Goal: Transaction & Acquisition: Purchase product/service

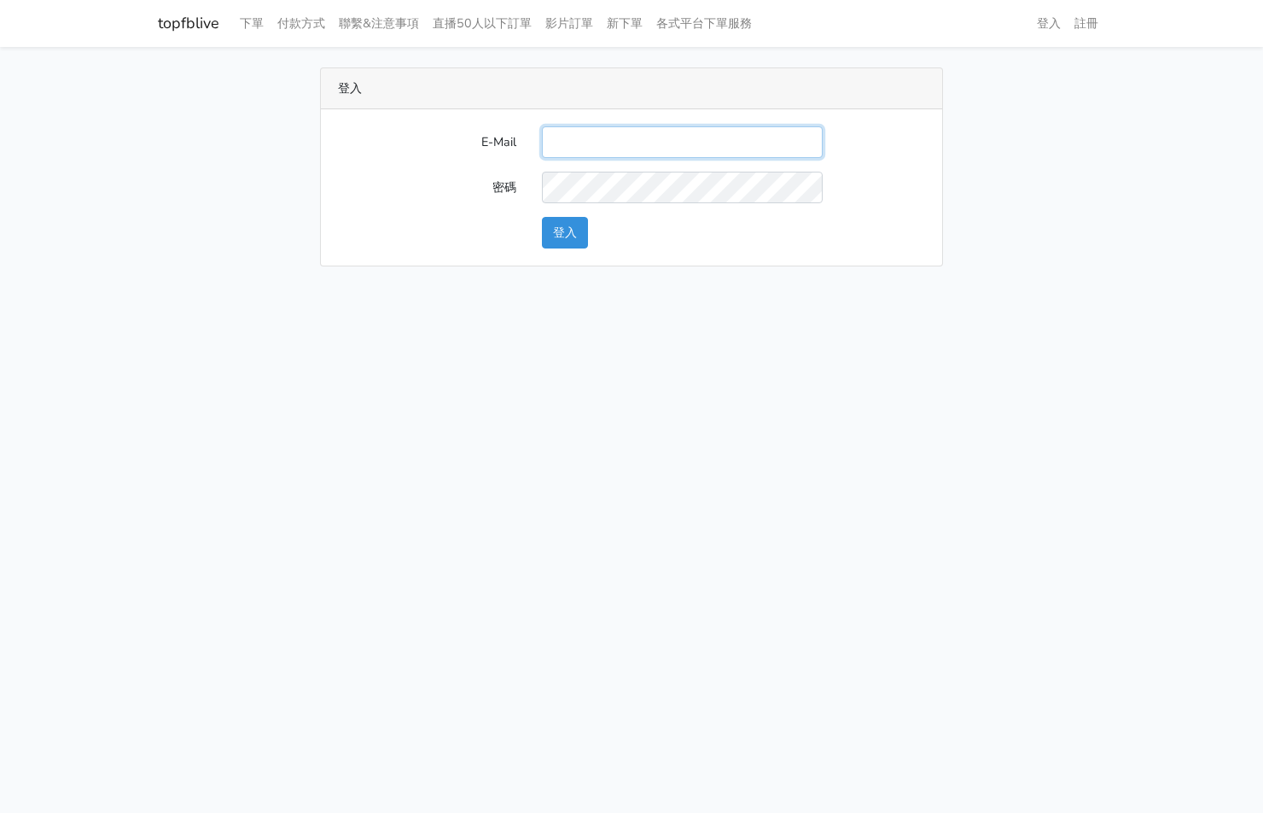
click at [576, 133] on input "E-Mail" at bounding box center [682, 142] width 281 height 32
type input "[EMAIL_ADDRESS][PERSON_NAME][DOMAIN_NAME]"
click at [565, 227] on button "登入" at bounding box center [565, 233] width 46 height 32
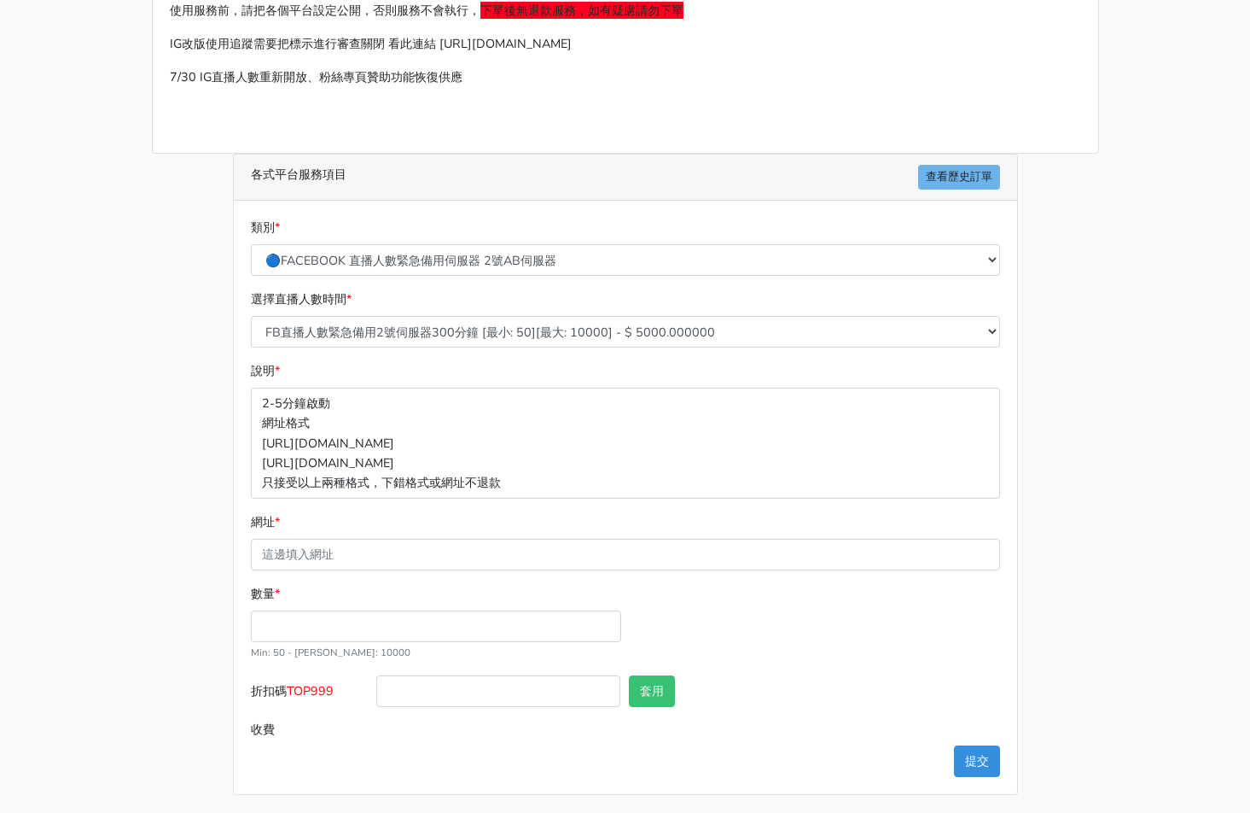
scroll to position [154, 0]
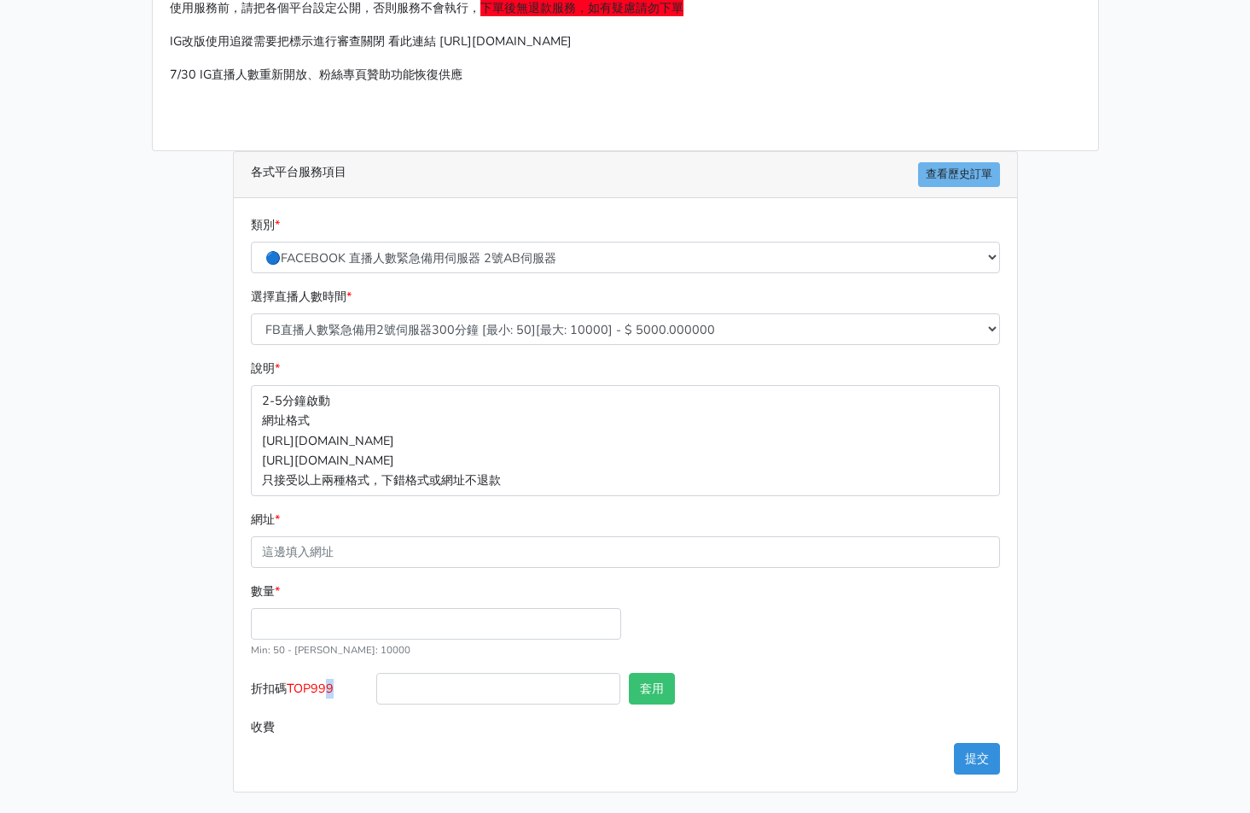
drag, startPoint x: 348, startPoint y: 684, endPoint x: 329, endPoint y: 683, distance: 19.7
click at [326, 683] on label "折扣碼 TOP999" at bounding box center [310, 692] width 126 height 38
click at [467, 695] on input "折扣碼 TOP999" at bounding box center [498, 689] width 244 height 32
type input "r"
type input "TOP456"
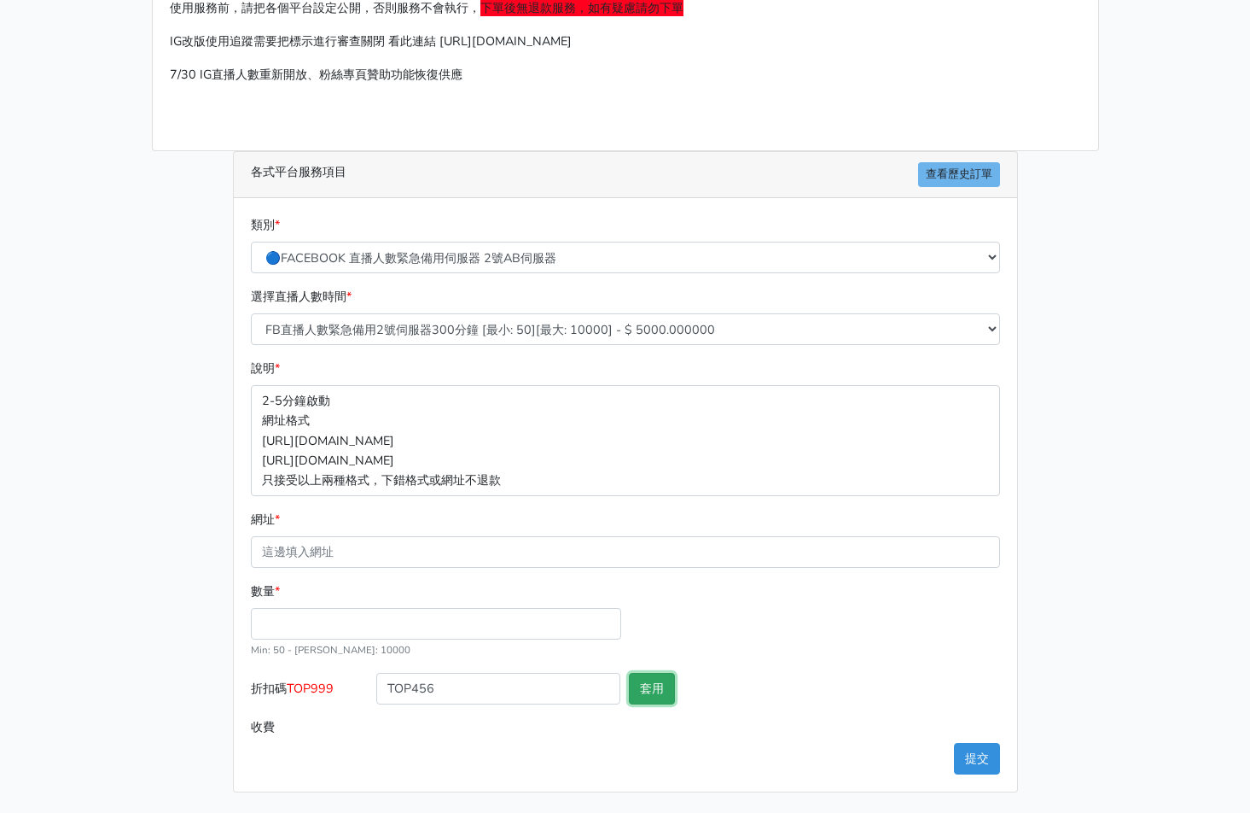
click at [658, 685] on button "套用" at bounding box center [652, 689] width 46 height 32
type input "套用成功"
click at [458, 615] on input "數量 *" at bounding box center [436, 624] width 370 height 32
type input "300"
type input "1440.000"
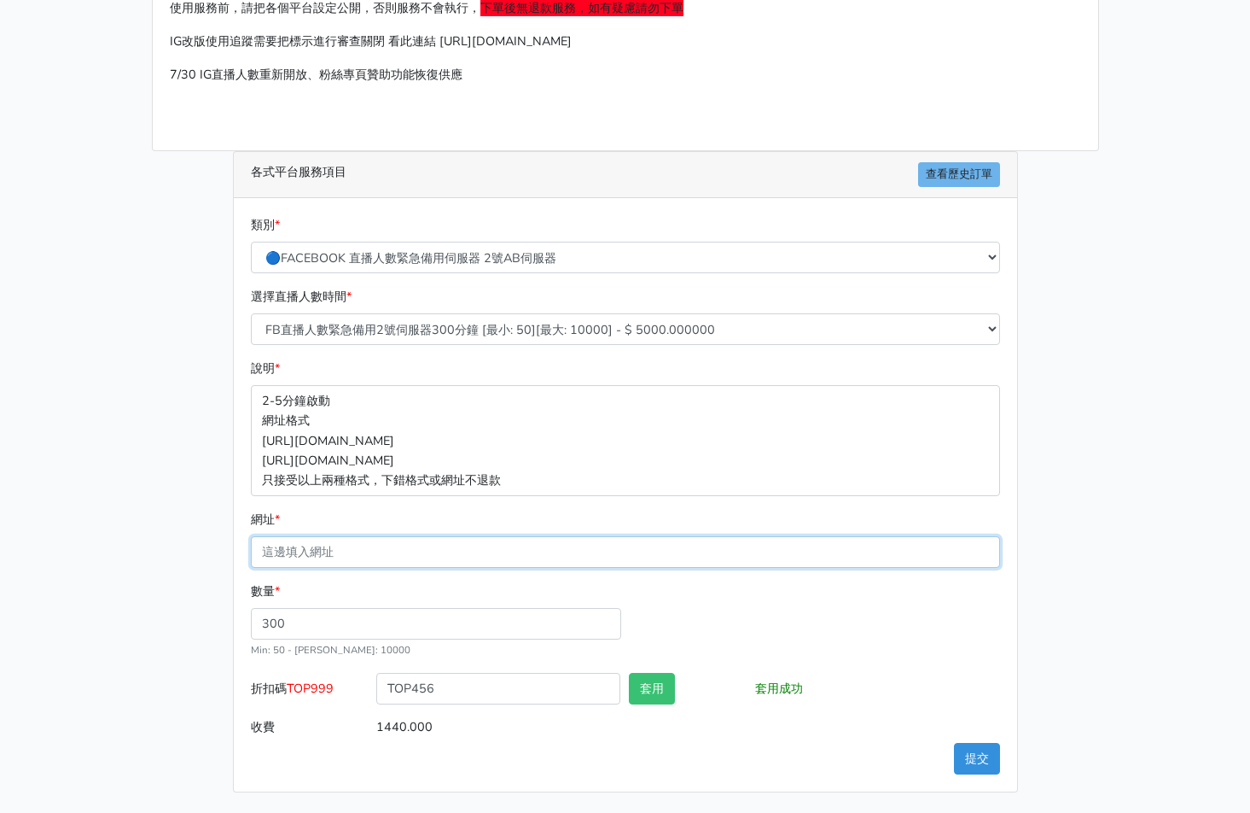
click at [334, 551] on input "網址 *" at bounding box center [625, 552] width 749 height 32
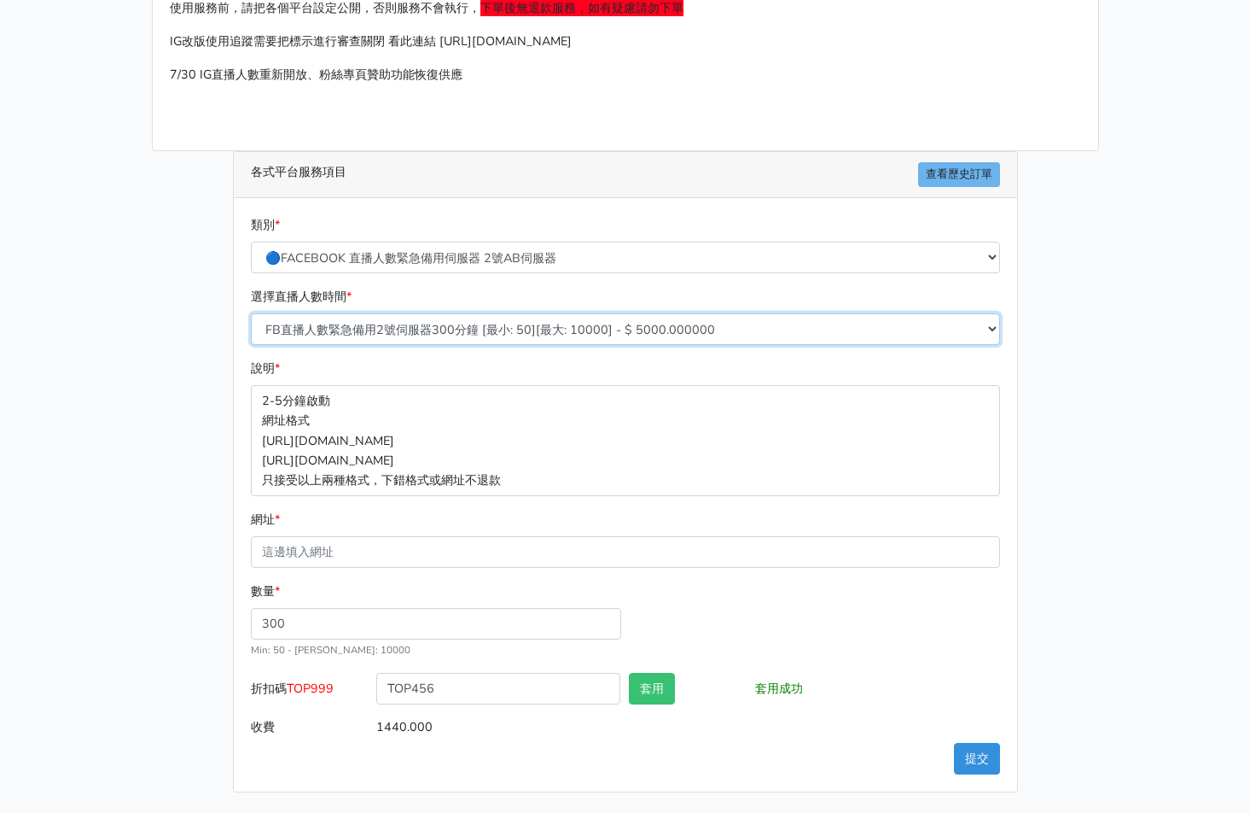
click at [533, 335] on select "FB直播人數緊急備用2號伺服器300分鐘 [最小: 50][最大: 10000] - $ 5000.000000 FB直播人數緊急備用2號伺服器60分鐘 [最…" at bounding box center [625, 329] width 749 height 32
select select "578"
click at [251, 313] on select "FB直播人數緊急備用2號伺服器300分鐘 [最小: 50][最大: 10000] - $ 5000.000000 FB直播人數緊急備用2號伺服器60分鐘 [最…" at bounding box center [625, 329] width 749 height 32
type input "1152.000"
click at [1218, 531] on main "請照說明的網址格式下單，這邊的服務都沒退款項目，下單就無法退款 此服務無保固，如愛心、讚、追蹤、觀看次數等等，如有掉落，不會補充 使用服務前，請把各個平台設定…" at bounding box center [625, 352] width 1250 height 919
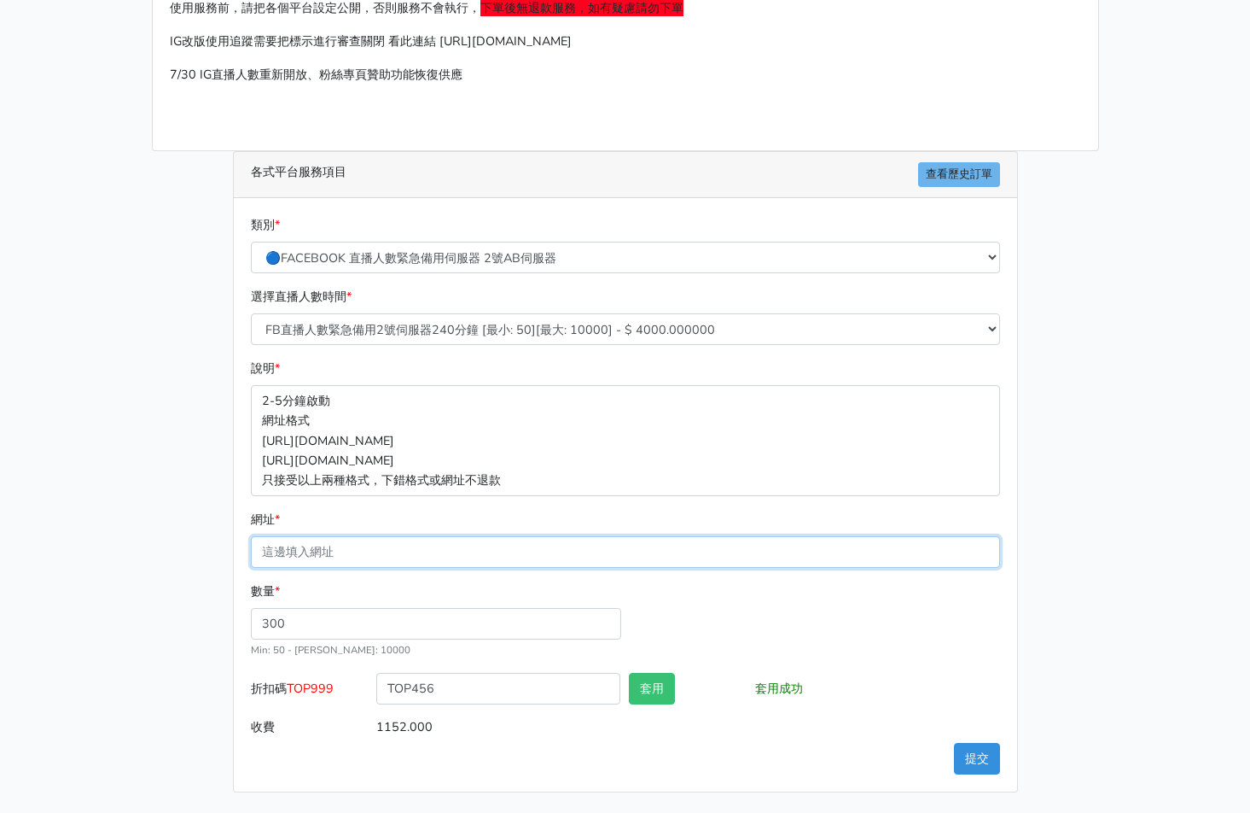
click at [312, 542] on input "網址 *" at bounding box center [625, 552] width 749 height 32
paste input "https://www.facebook.com/100064724107632/videos/1479349579980376"
type input "https://www.facebook.com/100064724107632/videos/1479349579980376"
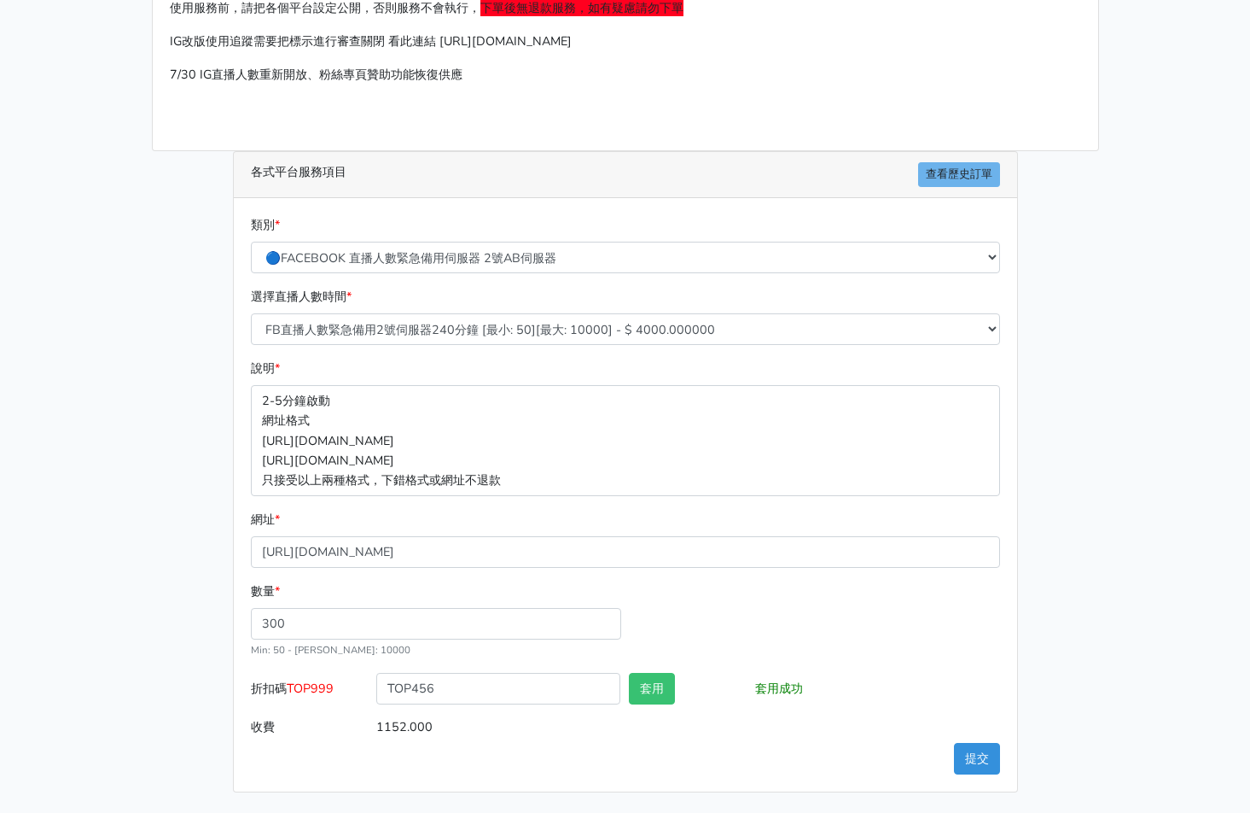
click at [713, 737] on input "1152.000" at bounding box center [687, 727] width 623 height 32
click at [803, 648] on div "數量 * 300 Min: 50 - Max: 10000" at bounding box center [626, 626] width 758 height 91
click at [963, 763] on button "提交" at bounding box center [977, 759] width 46 height 32
